Goal: Information Seeking & Learning: Check status

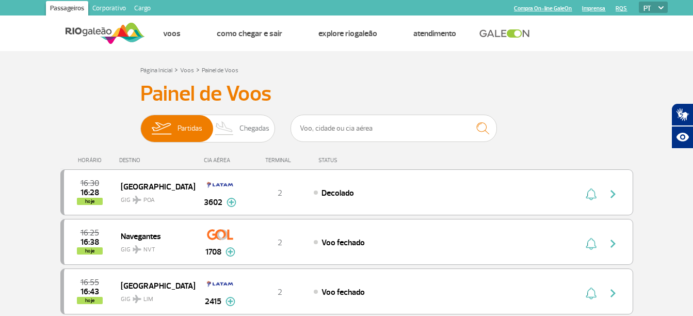
click at [226, 161] on div "CIA AÉREA" at bounding box center [220, 160] width 52 height 7
click at [313, 129] on input "text" at bounding box center [393, 128] width 206 height 27
type input "azul"
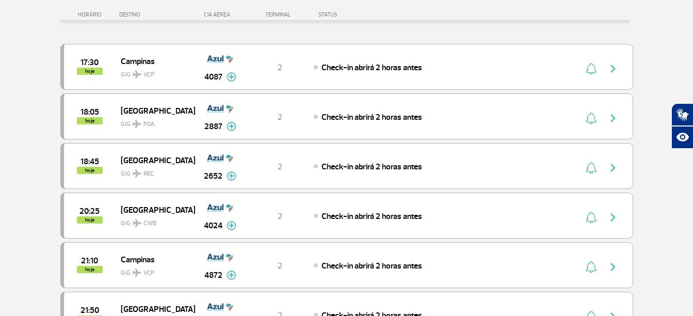
scroll to position [186, 0]
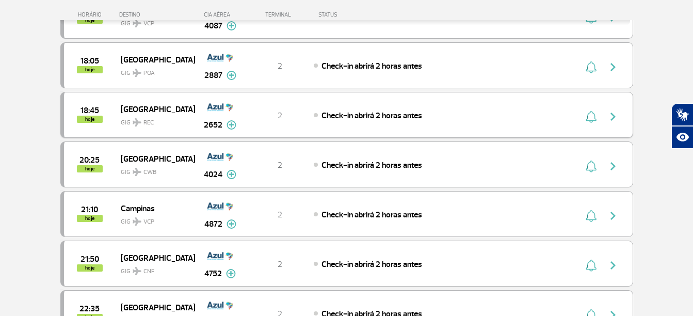
click at [612, 113] on img "button" at bounding box center [613, 116] width 12 height 12
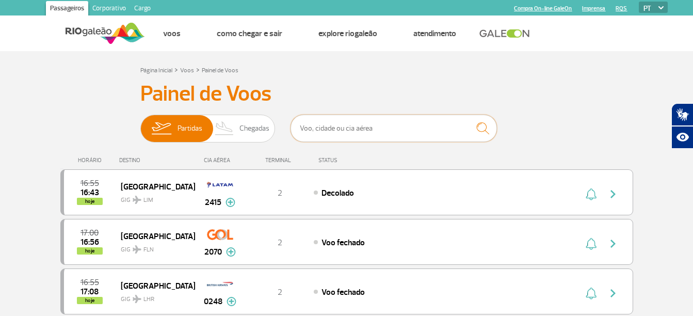
click at [333, 128] on input "text" at bounding box center [393, 128] width 206 height 27
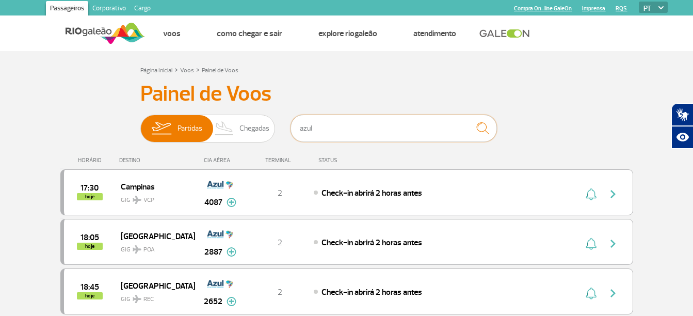
type input "azul"
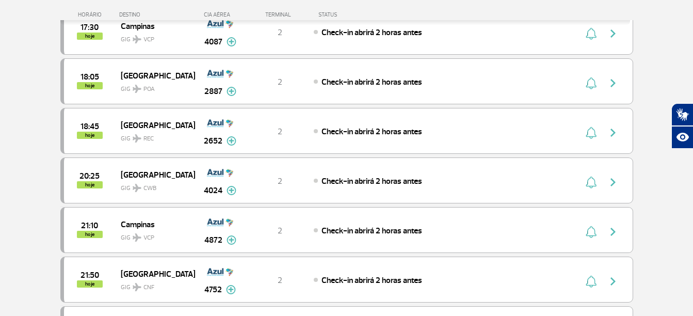
scroll to position [174, 0]
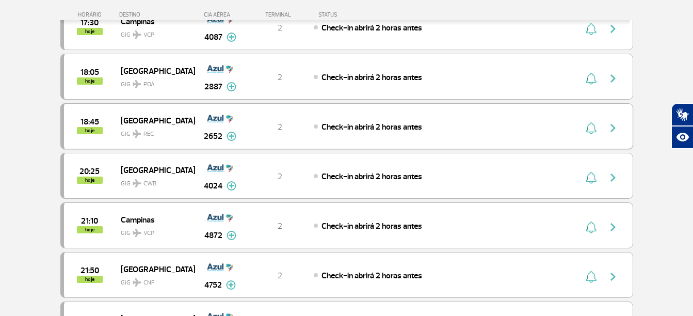
click at [387, 128] on span "Check-in abrirá 2 horas antes" at bounding box center [371, 127] width 101 height 10
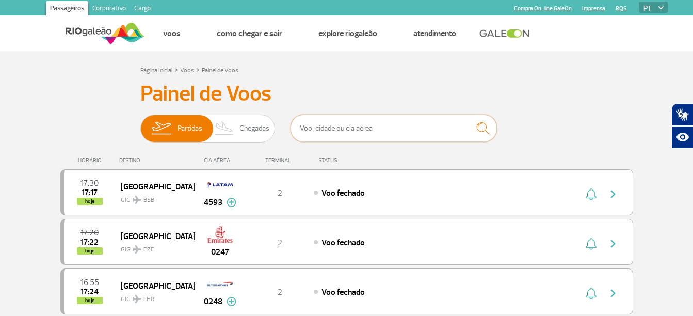
click at [335, 126] on input "text" at bounding box center [393, 128] width 206 height 27
type input "azul"
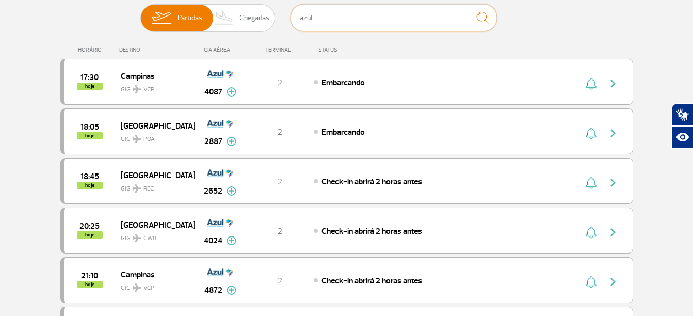
scroll to position [116, 0]
